Goal: Information Seeking & Learning: Learn about a topic

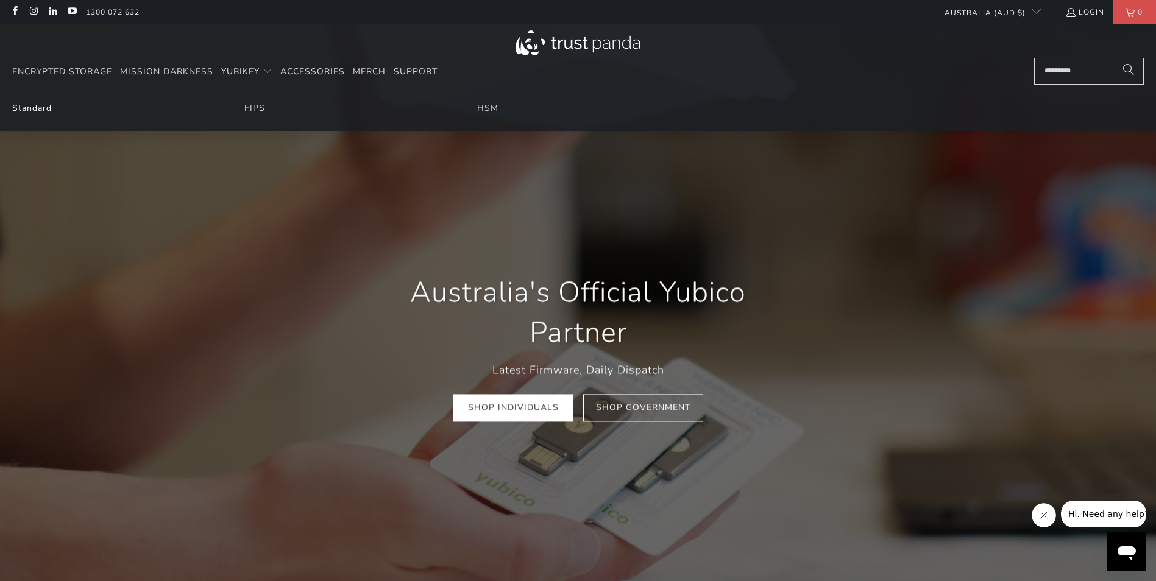
click at [41, 107] on link "Standard" at bounding box center [32, 108] width 40 height 12
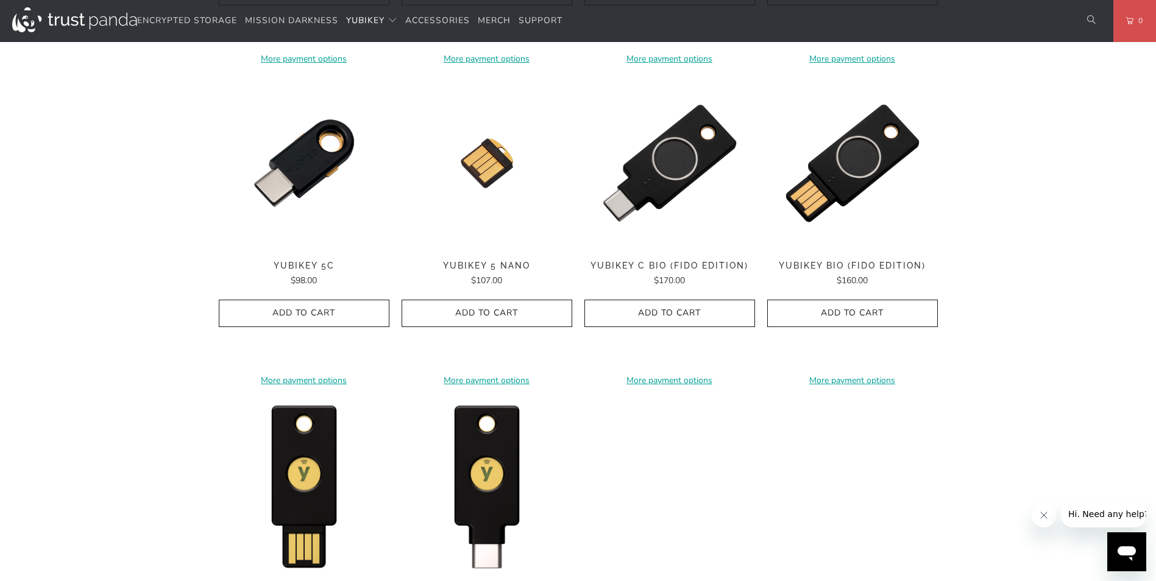
scroll to position [914, 0]
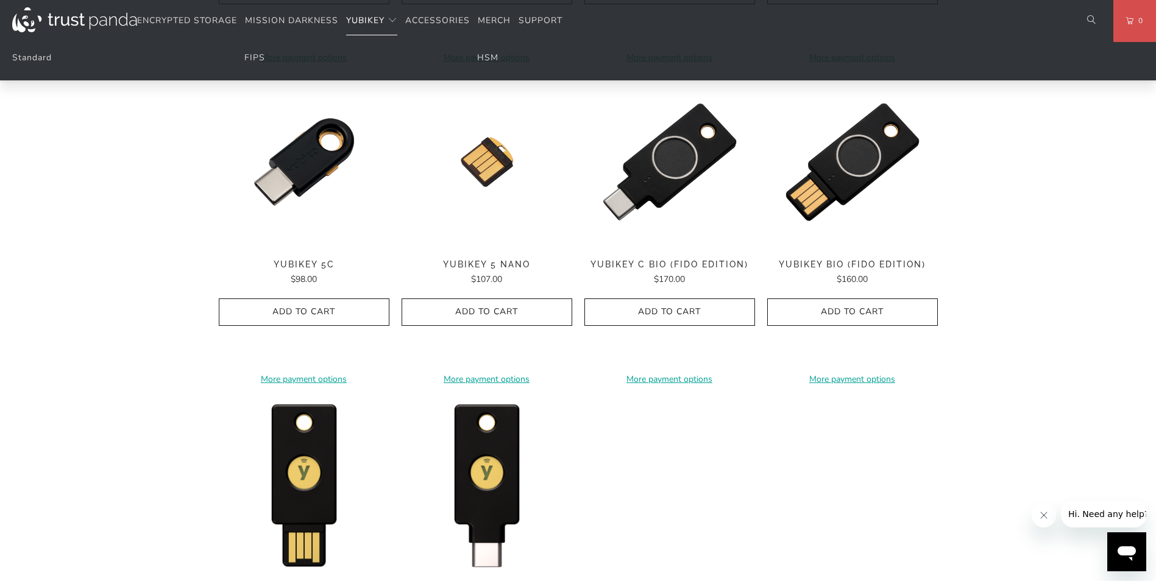
click at [361, 15] on span "YubiKey" at bounding box center [365, 21] width 38 height 12
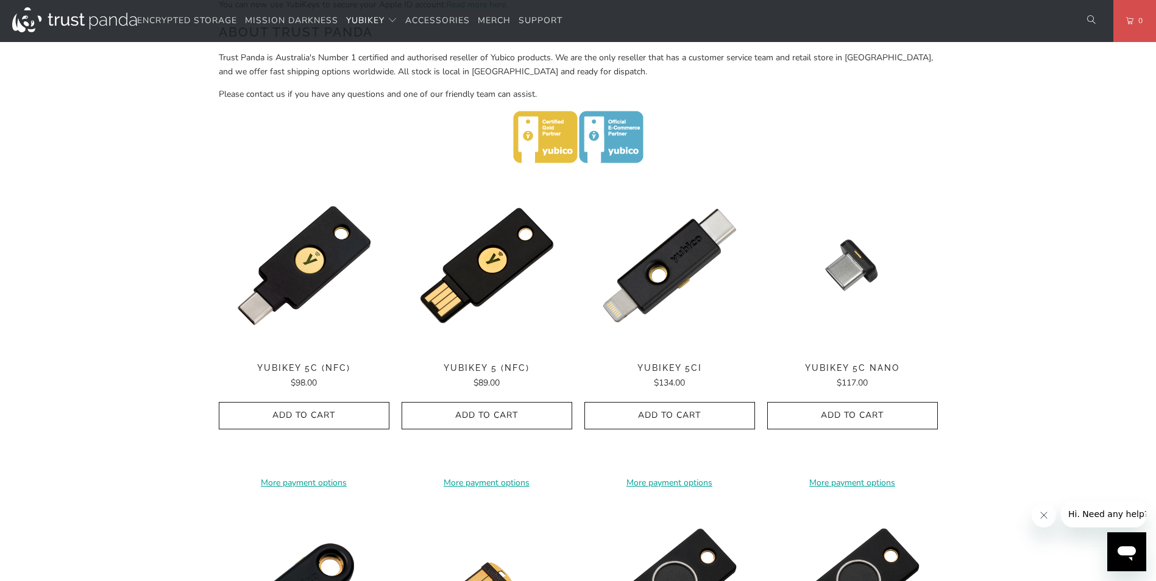
scroll to position [488, 0]
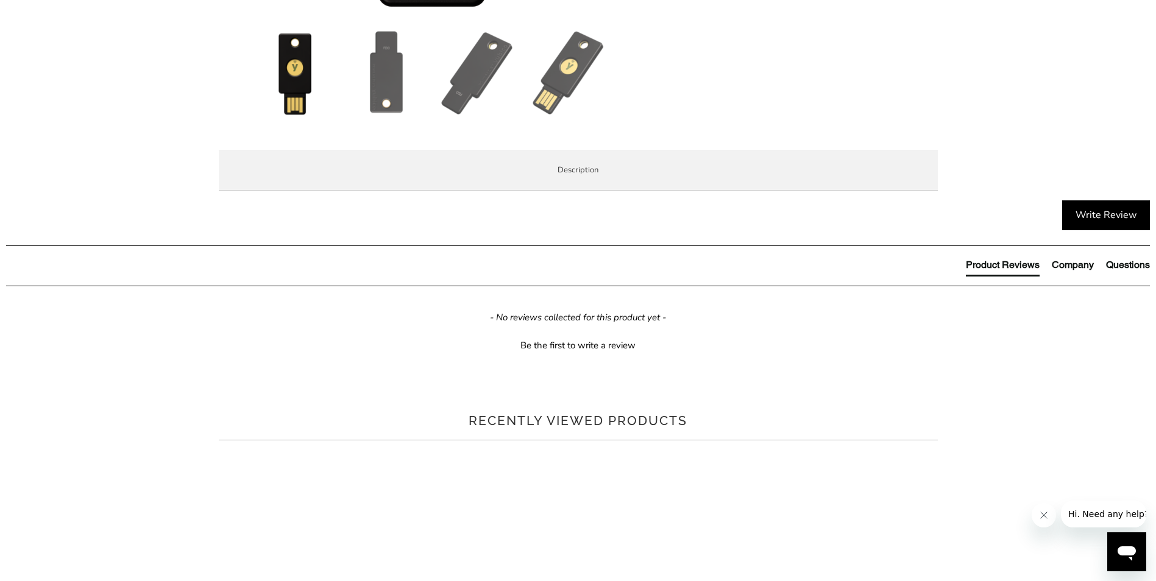
scroll to position [549, 0]
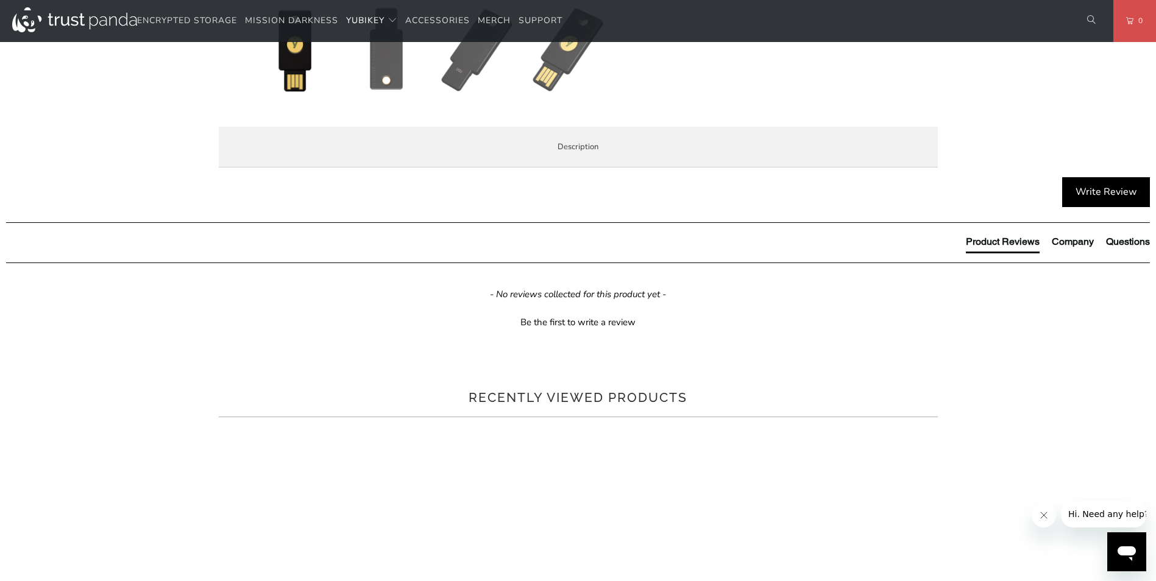
drag, startPoint x: 373, startPoint y: 223, endPoint x: 424, endPoint y: 400, distance: 184.0
click at [0, 0] on div "The Security Key NFC by [PERSON_NAME] simplifies your login and secures your ac…" at bounding box center [0, 0] width 0 height 0
click at [0, 0] on p "The Security Key NFC by [PERSON_NAME] is FIDO and FIDO2 certified. It works wit…" at bounding box center [0, 0] width 0 height 0
click at [0, 0] on p "The Security Key NFC by Yubico is FIDO and FIDO2 certified. It works with Googl…" at bounding box center [0, 0] width 0 height 0
drag, startPoint x: 388, startPoint y: 400, endPoint x: 598, endPoint y: 413, distance: 210.0
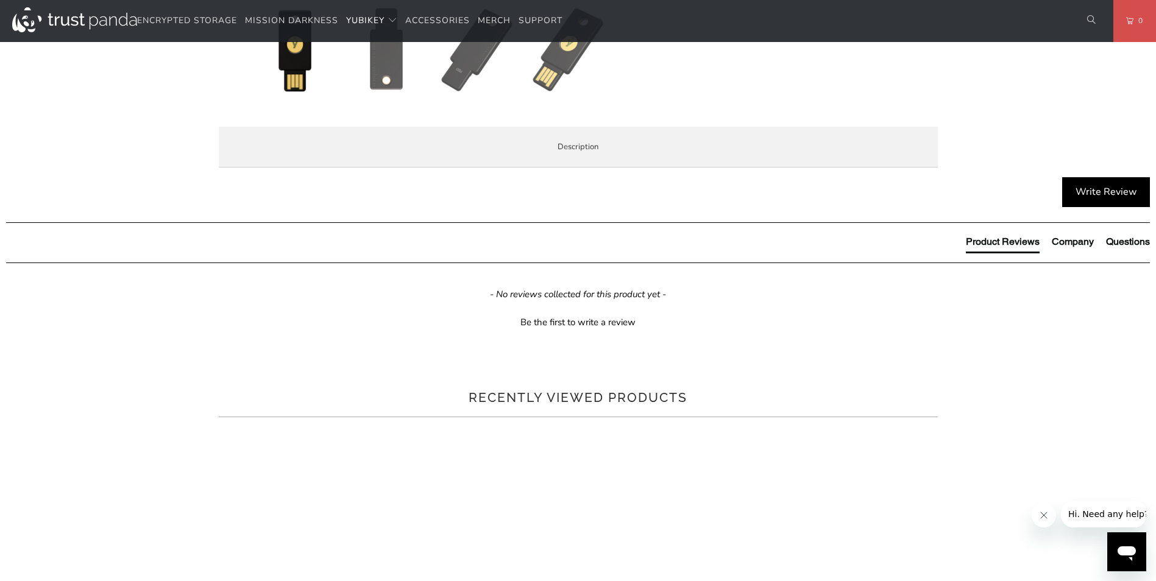
click at [0, 0] on p "The Security Key NFC by Yubico is FIDO and FIDO2 certified. It works with Googl…" at bounding box center [0, 0] width 0 height 0
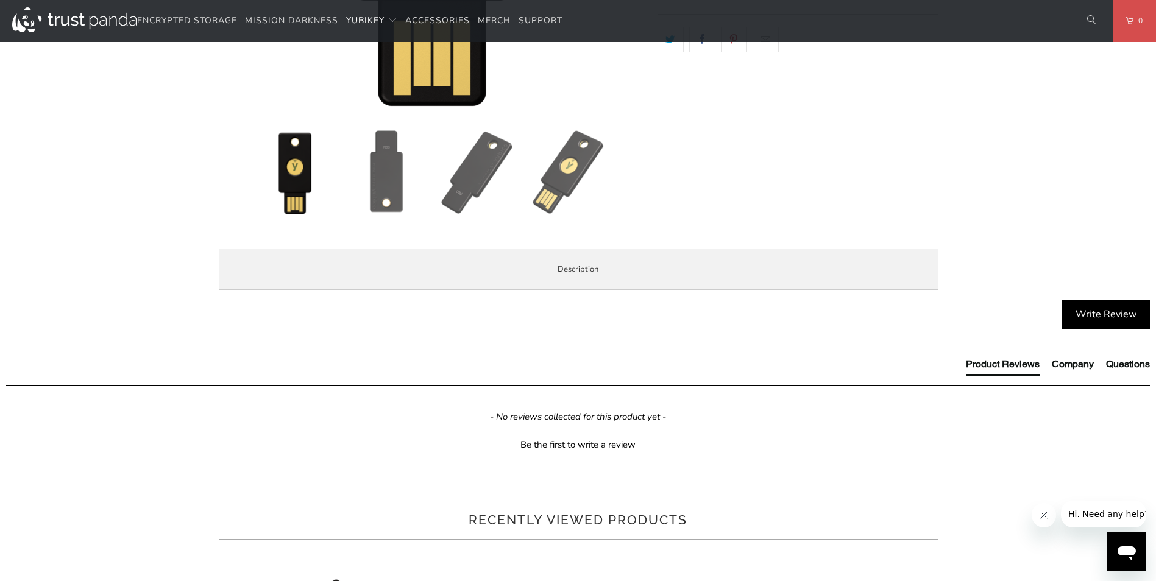
scroll to position [366, 0]
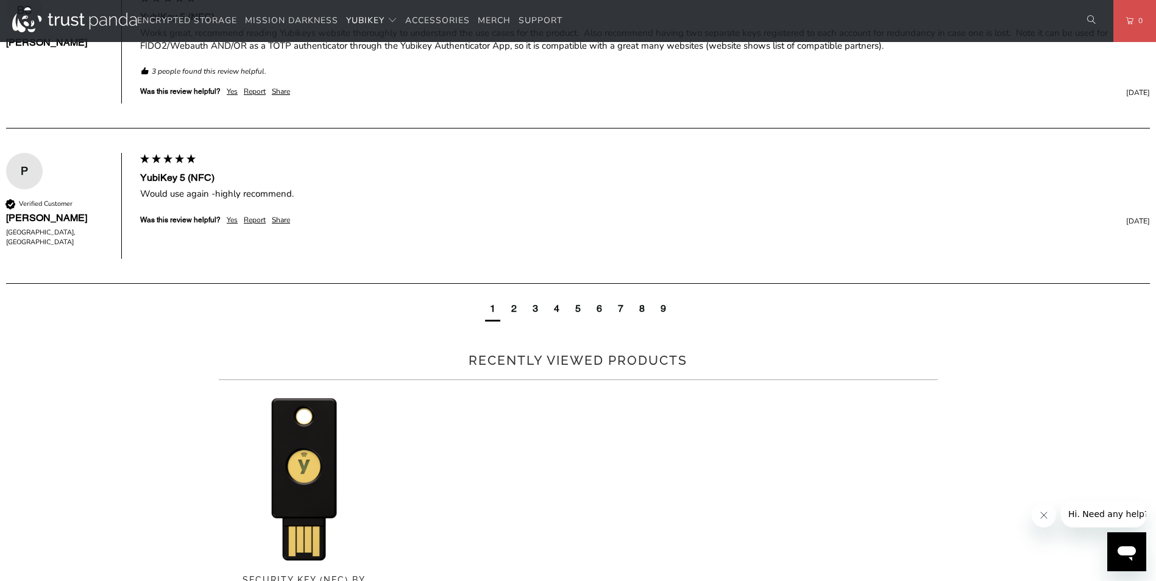
scroll to position [670, 0]
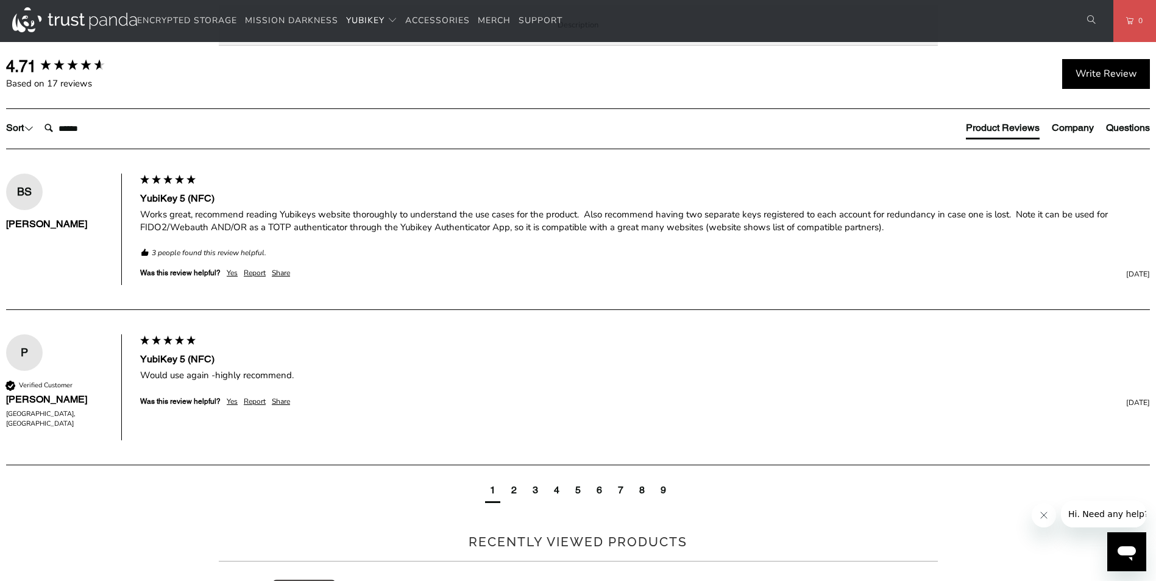
click at [0, 0] on strong "YubiKey 5 NFC" at bounding box center [0, 0] width 0 height 0
drag, startPoint x: 280, startPoint y: 101, endPoint x: 297, endPoint y: 98, distance: 18.0
click at [0, 0] on strong "YubiKey 5 NFC" at bounding box center [0, 0] width 0 height 0
copy strong "YubiKey 5"
